Goal: Connect with others: Connect with others

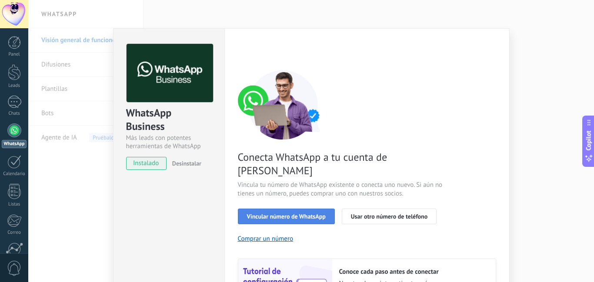
click at [303, 214] on span "Vincular número de WhatsApp" at bounding box center [286, 217] width 79 height 6
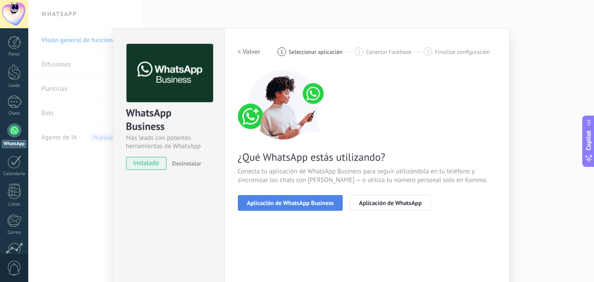
click at [303, 205] on span "Aplicación de WhatsApp Business" at bounding box center [290, 203] width 87 height 6
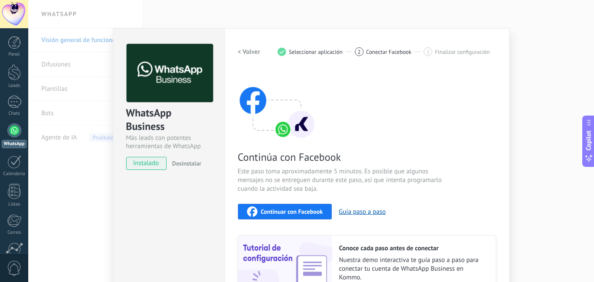
click at [292, 212] on span "Continuar con Facebook" at bounding box center [292, 212] width 62 height 6
click at [276, 13] on div "WhatsApp Business Más leads con potentes herramientas de WhatsApp instalado Des…" at bounding box center [311, 141] width 566 height 282
